Goal: Task Accomplishment & Management: Use online tool/utility

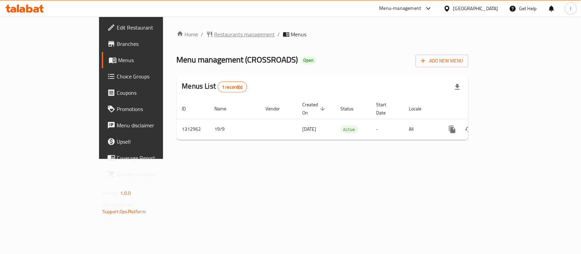
click at [214, 35] on span "Restaurants management" at bounding box center [244, 34] width 61 height 8
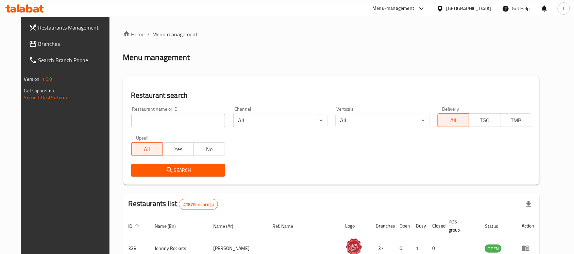
click at [177, 127] on input "search" at bounding box center [178, 121] width 94 height 14
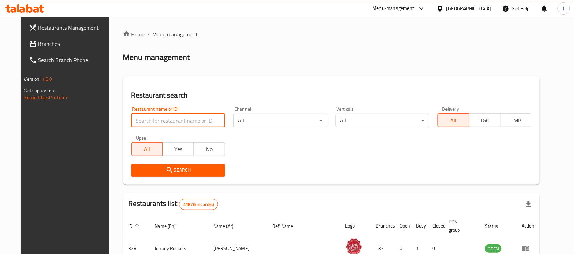
paste input "706320"
type input "706320"
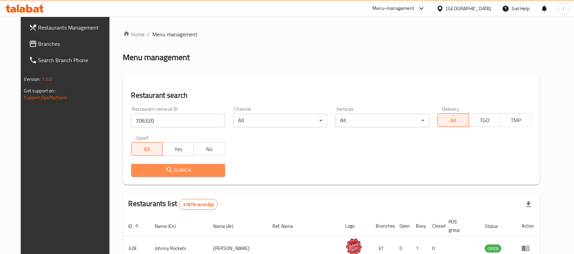
click at [166, 167] on span "Search" at bounding box center [178, 170] width 83 height 9
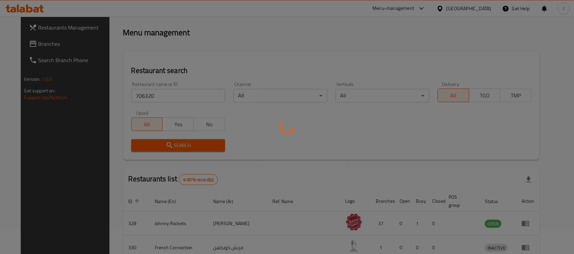
scroll to position [36, 0]
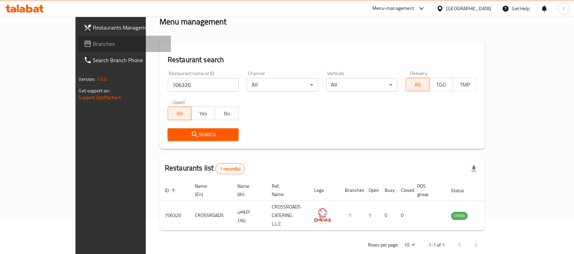
click at [93, 48] on span "Branches" at bounding box center [129, 44] width 73 height 8
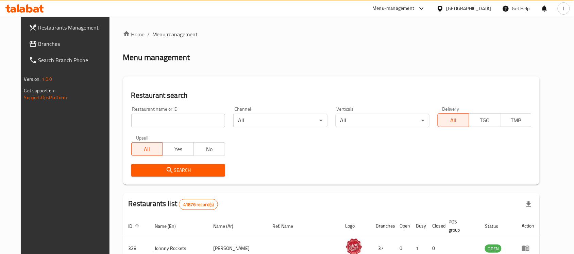
click at [460, 9] on div "[GEOGRAPHIC_DATA]" at bounding box center [469, 8] width 45 height 7
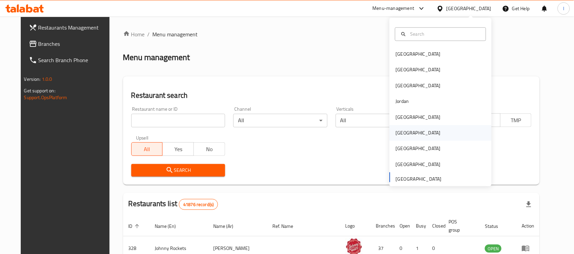
click at [413, 133] on div "Oman" at bounding box center [441, 134] width 102 height 16
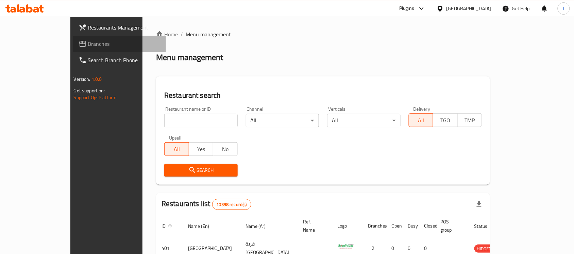
drag, startPoint x: 55, startPoint y: 48, endPoint x: 60, endPoint y: 48, distance: 4.8
click at [88, 48] on span "Branches" at bounding box center [124, 44] width 73 height 8
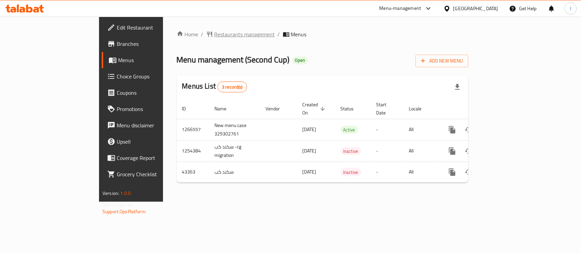
click at [214, 30] on span "Restaurants management" at bounding box center [244, 34] width 61 height 8
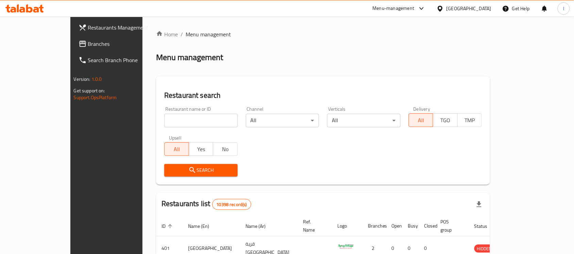
click at [70, 42] on div "Restaurants Management Branches Search Branch Phone Version: 1.0.0 Get support …" at bounding box center [287, 237] width 434 height 441
click at [88, 42] on span "Branches" at bounding box center [124, 44] width 73 height 8
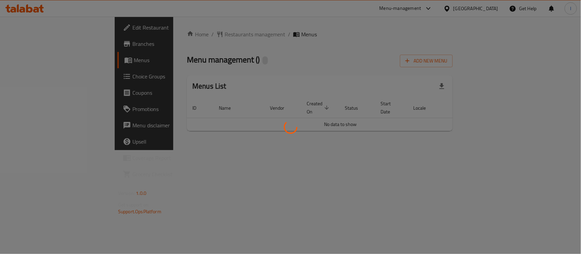
click at [226, 46] on div at bounding box center [290, 127] width 581 height 254
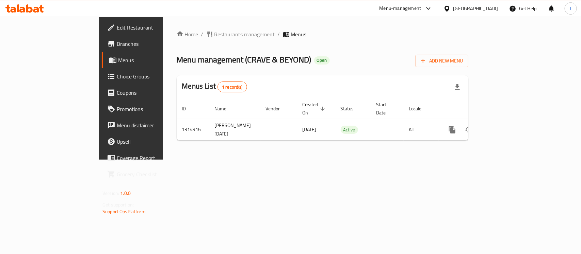
click at [214, 32] on span "Restaurants management" at bounding box center [244, 34] width 61 height 8
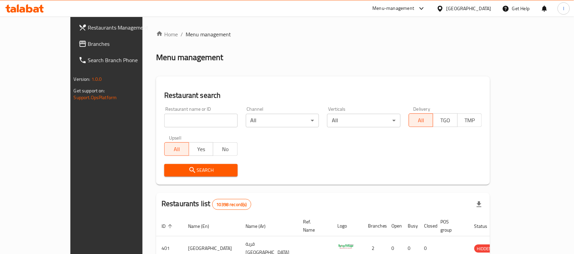
click at [156, 121] on div "Home / Menu management Menu management Restaurant search Restaurant name or ID …" at bounding box center [323, 236] width 334 height 413
click at [164, 121] on input "search" at bounding box center [200, 121] width 73 height 14
paste input "707111"
type input "707111"
click button "Search" at bounding box center [200, 170] width 73 height 13
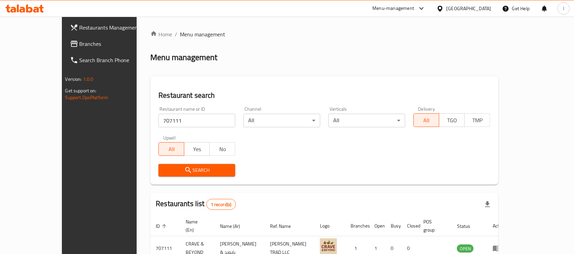
scroll to position [36, 0]
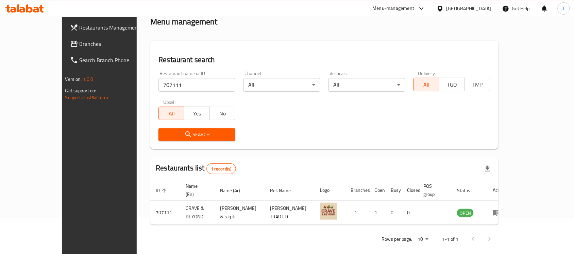
click at [80, 45] on span "Branches" at bounding box center [116, 44] width 73 height 8
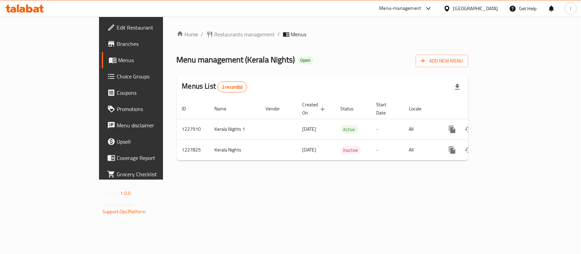
click at [214, 33] on span "Restaurants management" at bounding box center [244, 34] width 61 height 8
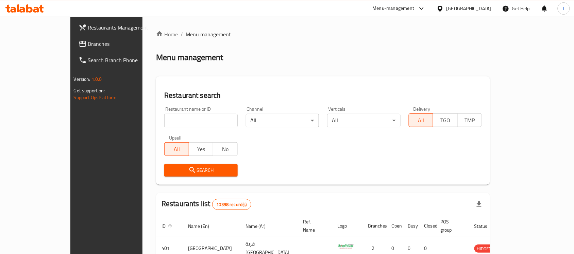
click at [164, 121] on input "search" at bounding box center [200, 121] width 73 height 14
paste input "676224"
type input "676224"
click button "Search" at bounding box center [200, 170] width 73 height 13
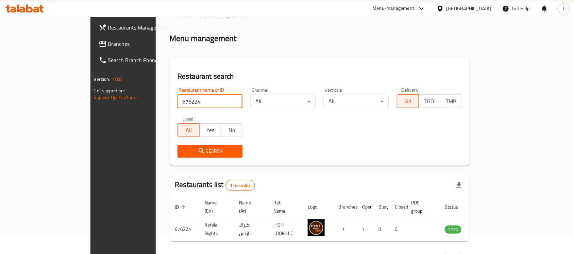
scroll to position [36, 0]
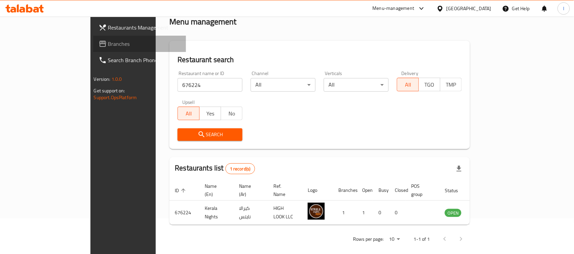
click at [108, 40] on span "Branches" at bounding box center [144, 44] width 73 height 8
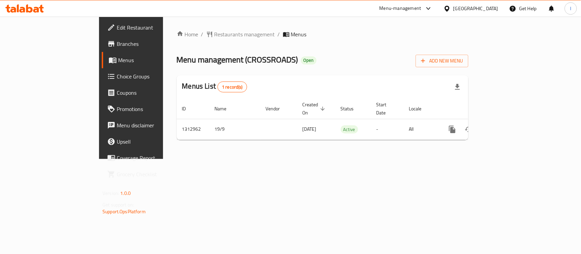
click at [175, 42] on div at bounding box center [290, 127] width 581 height 254
click at [214, 35] on span "Restaurants management" at bounding box center [244, 34] width 61 height 8
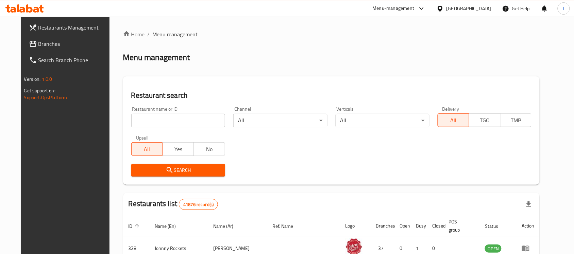
click at [158, 116] on input "search" at bounding box center [178, 121] width 94 height 14
paste input "706320"
type input "706320"
click button "Search" at bounding box center [178, 170] width 94 height 13
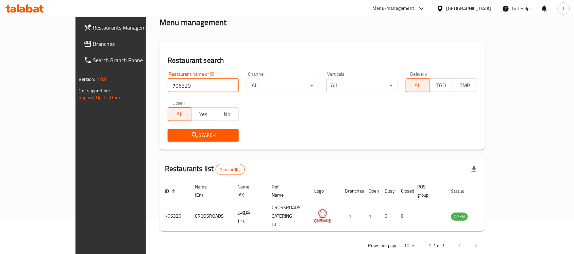
scroll to position [36, 0]
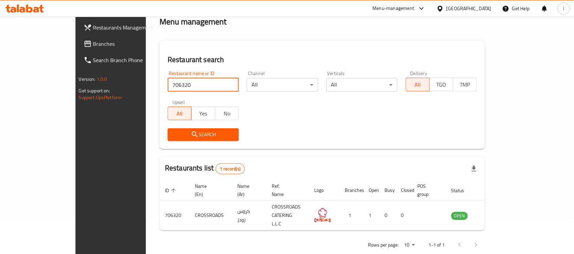
click at [93, 45] on span "Branches" at bounding box center [129, 44] width 73 height 8
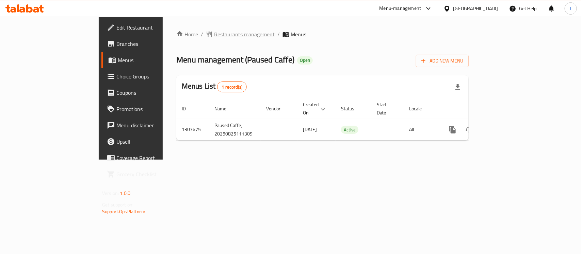
click at [214, 38] on span "Restaurants management" at bounding box center [244, 34] width 61 height 8
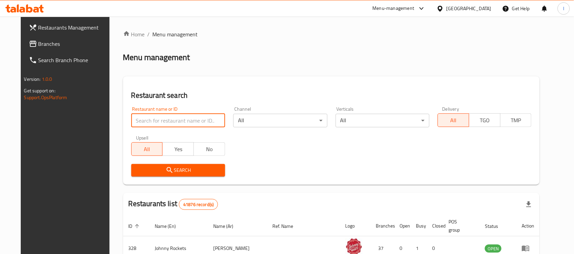
click at [150, 116] on input "search" at bounding box center [178, 121] width 94 height 14
paste input "704595"
type input "704595"
click button "Search" at bounding box center [178, 170] width 94 height 13
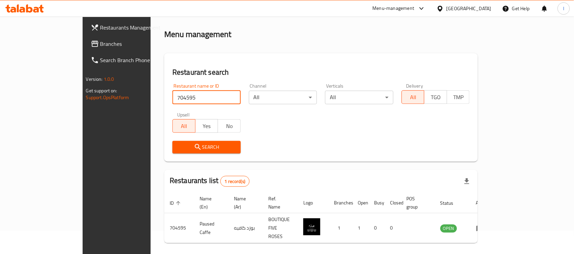
scroll to position [36, 0]
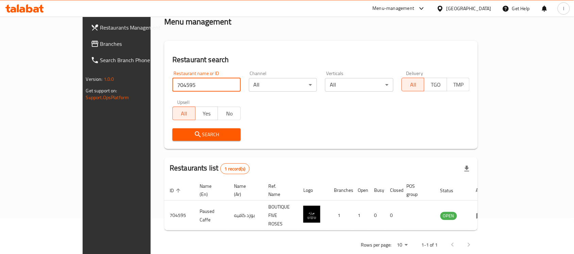
click at [85, 38] on link "Branches" at bounding box center [131, 44] width 93 height 16
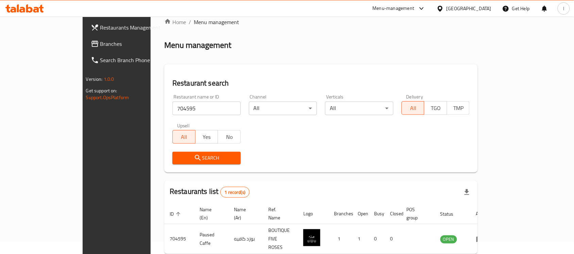
scroll to position [0, 0]
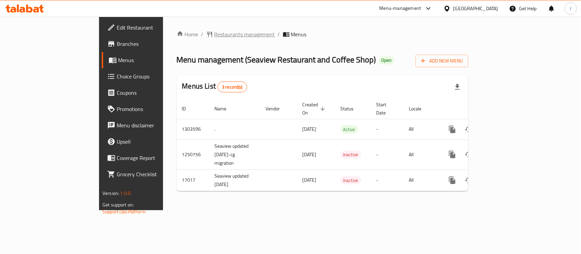
click at [214, 30] on span "Restaurants management" at bounding box center [244, 34] width 61 height 8
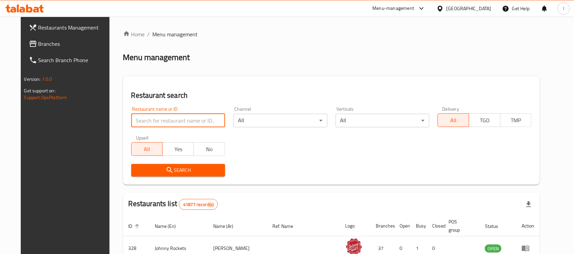
click at [165, 125] on input "search" at bounding box center [178, 121] width 94 height 14
paste input "1214"
type input "1214"
click button "Search" at bounding box center [178, 170] width 94 height 13
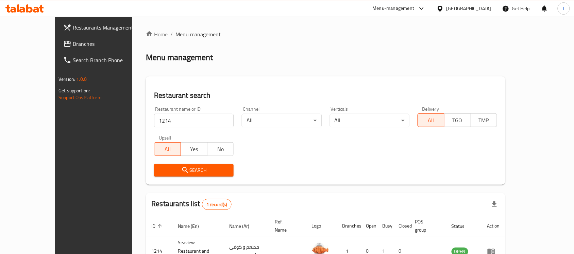
click at [73, 46] on span "Branches" at bounding box center [109, 44] width 73 height 8
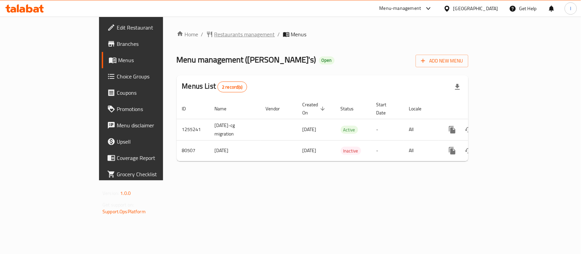
click at [214, 31] on span "Restaurants management" at bounding box center [244, 34] width 61 height 8
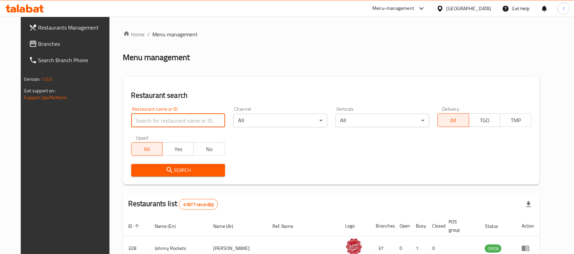
click at [164, 114] on input "search" at bounding box center [178, 121] width 94 height 14
paste input "600358"
type input "600358"
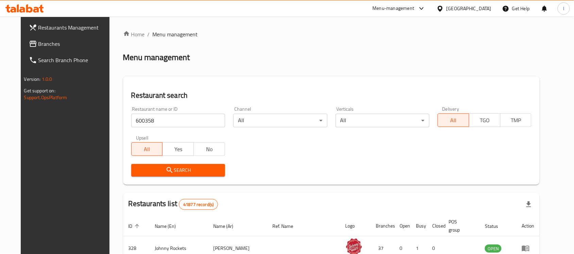
click at [177, 170] on span "Search" at bounding box center [178, 170] width 83 height 9
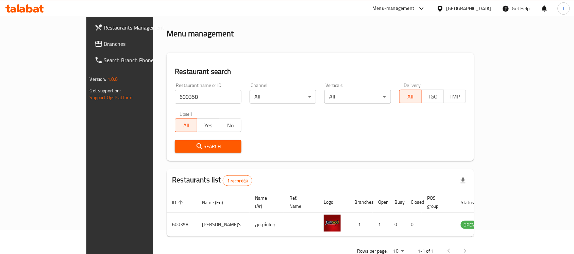
scroll to position [36, 0]
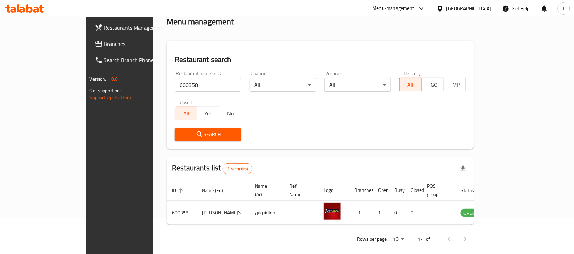
click at [104, 40] on span "Branches" at bounding box center [140, 44] width 73 height 8
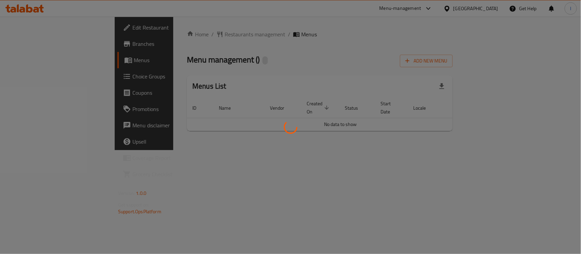
click at [217, 47] on div at bounding box center [290, 127] width 581 height 254
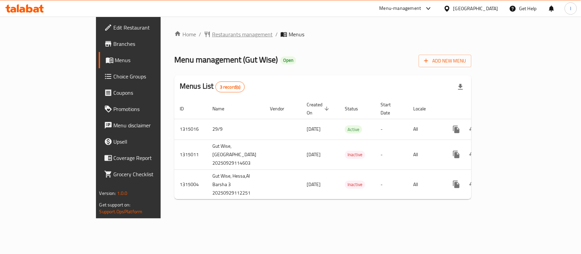
click at [212, 36] on span "Restaurants management" at bounding box center [242, 34] width 61 height 8
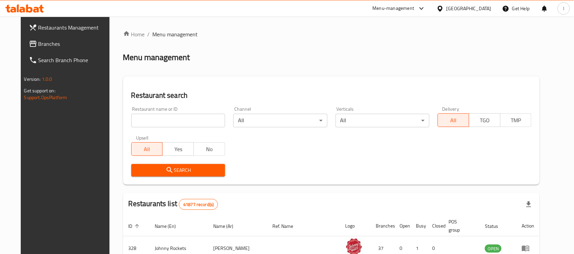
click at [170, 117] on input "search" at bounding box center [178, 121] width 94 height 14
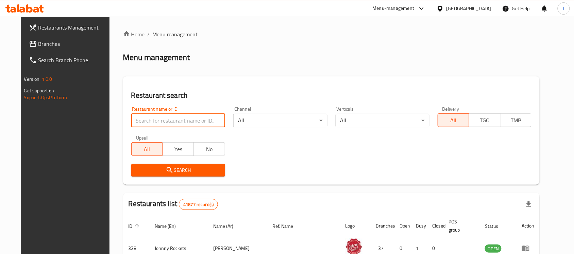
paste input "707142"
type input "707142"
click button "Search" at bounding box center [178, 170] width 94 height 13
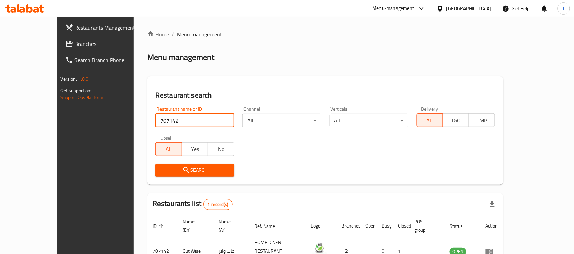
click at [60, 36] on link "Branches" at bounding box center [106, 44] width 93 height 16
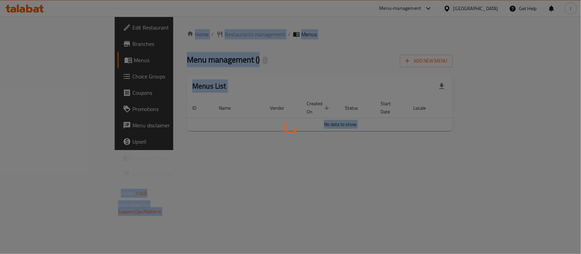
click at [260, 45] on div at bounding box center [290, 127] width 581 height 254
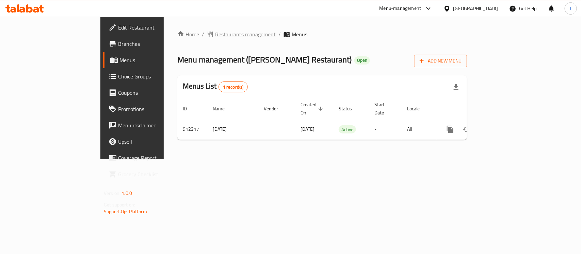
click at [215, 34] on span "Restaurants management" at bounding box center [245, 34] width 61 height 8
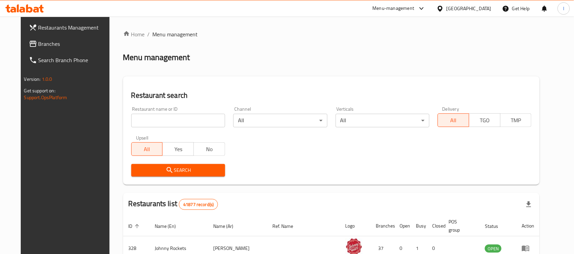
click at [142, 119] on input "search" at bounding box center [178, 121] width 94 height 14
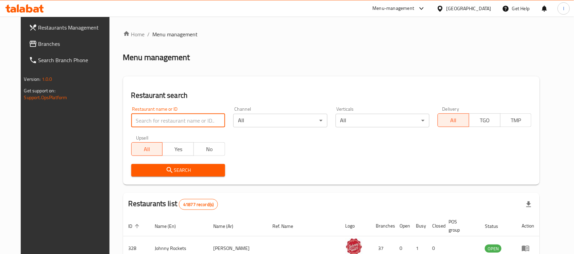
paste input "658582"
type input "658582"
click button "Search" at bounding box center [178, 170] width 94 height 13
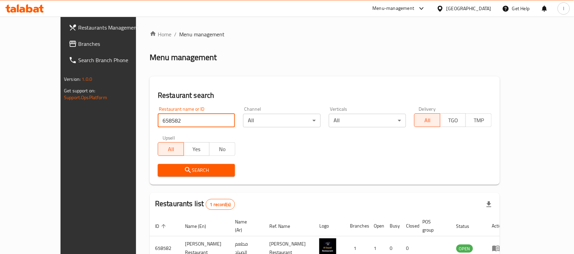
click at [78, 46] on span "Branches" at bounding box center [114, 44] width 73 height 8
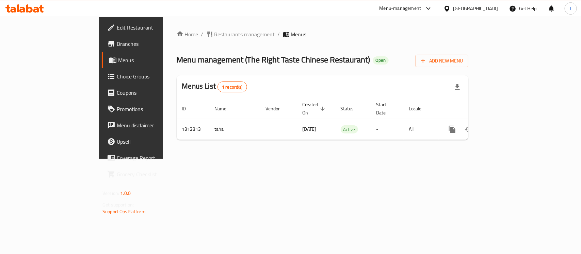
click at [195, 48] on div "Home / Restaurants management / Menus Menu management ( The Right Taste Chinese…" at bounding box center [323, 87] width 292 height 115
click at [214, 32] on span "Restaurants management" at bounding box center [244, 34] width 61 height 8
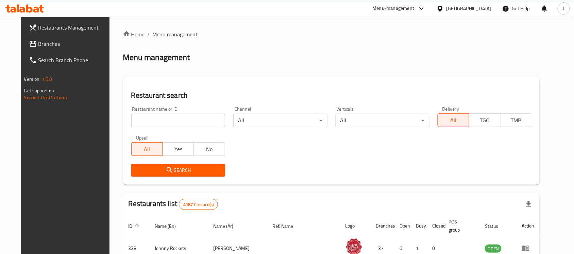
click at [144, 118] on input "search" at bounding box center [178, 121] width 94 height 14
paste input "706034"
type input "706034"
click at [208, 167] on span "Search" at bounding box center [178, 170] width 83 height 9
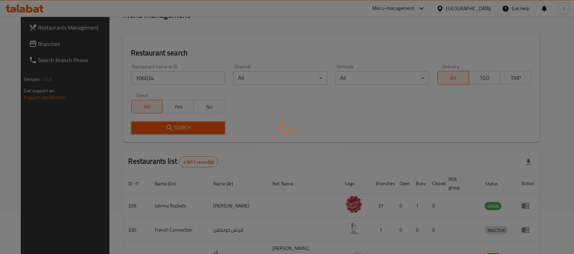
click at [283, 121] on icon at bounding box center [287, 127] width 17 height 17
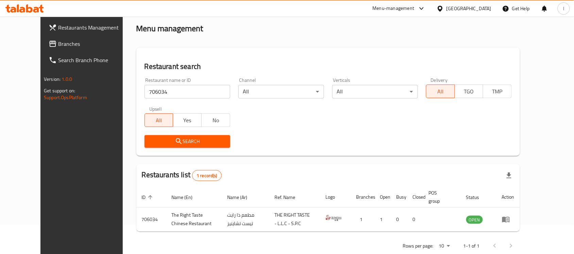
scroll to position [43, 0]
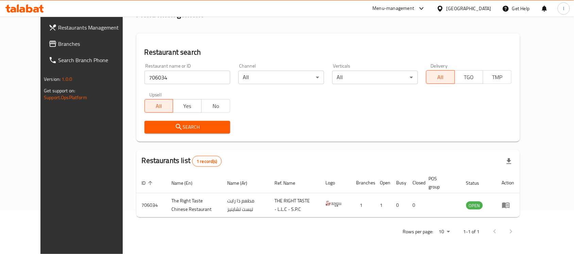
click at [58, 42] on span "Branches" at bounding box center [94, 44] width 73 height 8
